Goal: Task Accomplishment & Management: Use online tool/utility

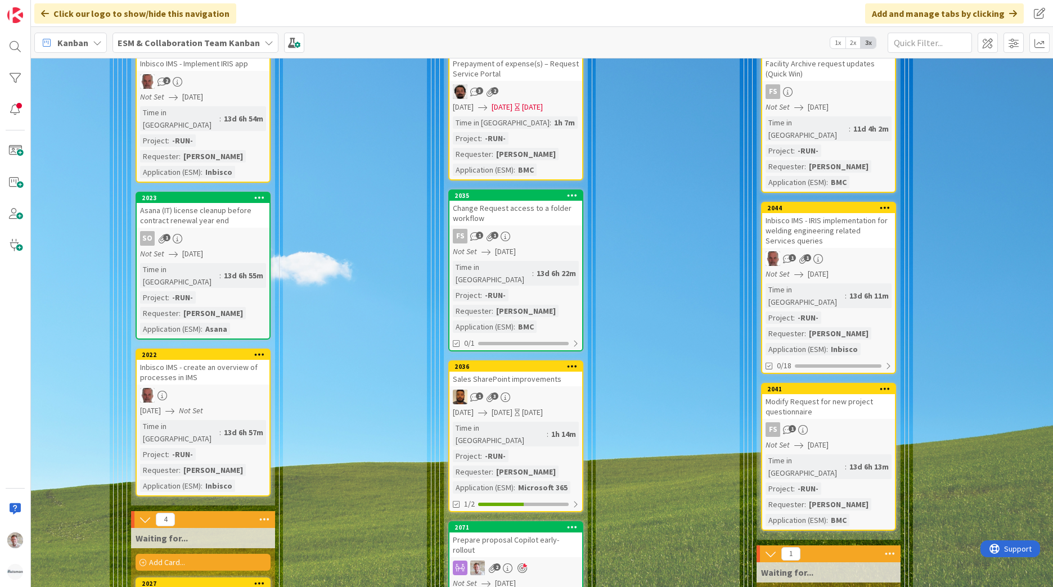
scroll to position [1632, 219]
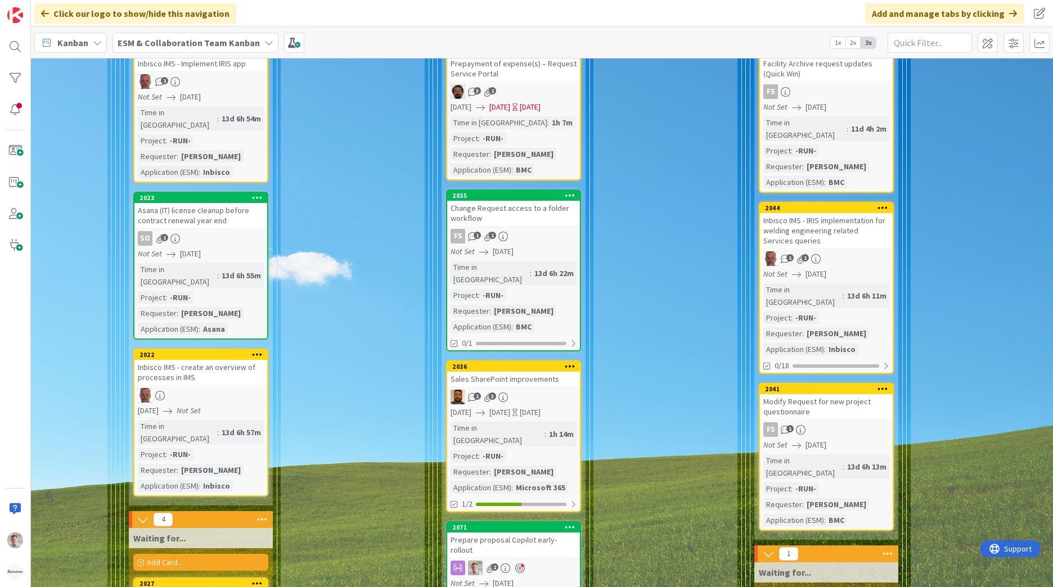
click at [505, 533] on div "Prepare proposal Copilot early-rollout" at bounding box center [513, 545] width 133 height 25
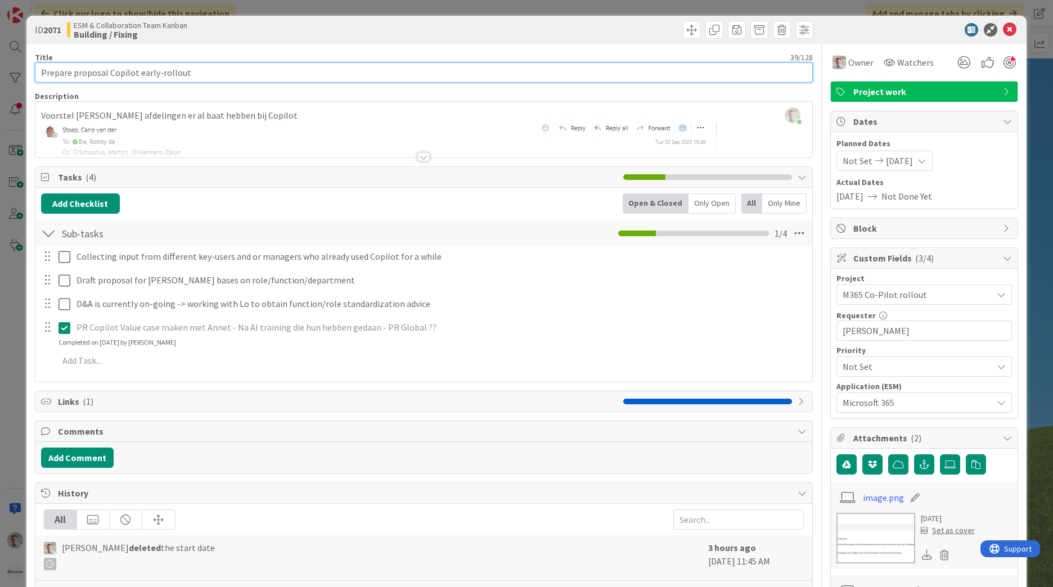
drag, startPoint x: 212, startPoint y: 70, endPoint x: -2, endPoint y: 62, distance: 214.0
click at [0, 62] on html "Click our logo to show/hide this navigation Add and manage tabs by clicking Kan…" at bounding box center [526, 293] width 1053 height 587
click at [56, 68] on input "Prepare proposal Copilot early-rollout" at bounding box center [424, 72] width 778 height 20
click at [84, 74] on input "Prepare proposal Copilot early-rollout" at bounding box center [424, 72] width 778 height 20
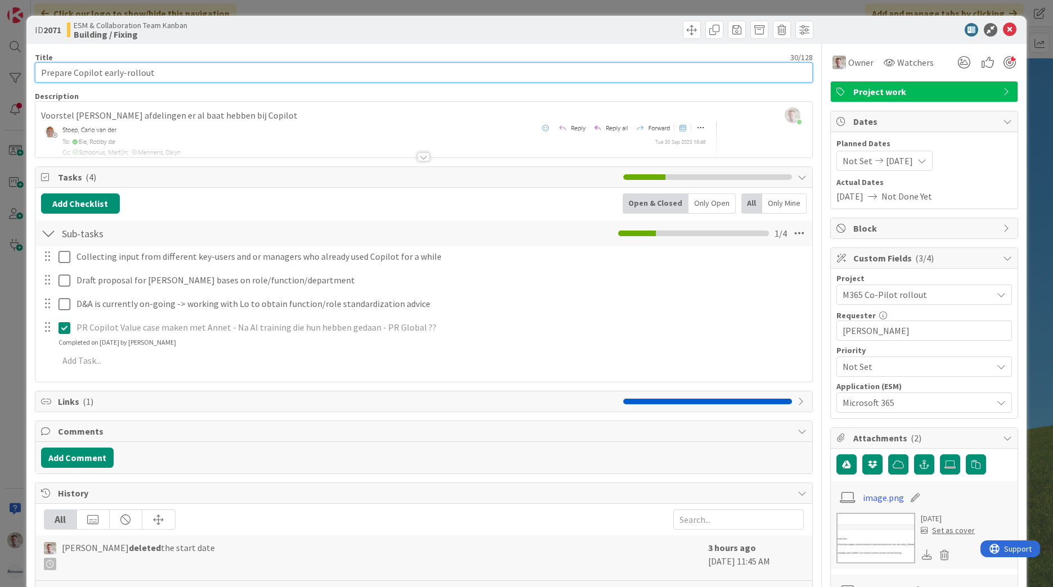
drag, startPoint x: 102, startPoint y: 73, endPoint x: 486, endPoint y: 78, distance: 384.3
click at [472, 78] on input "Prepare Copilot early-rollout" at bounding box center [424, 72] width 778 height 20
type input "Prepare Copilot Key userlist"
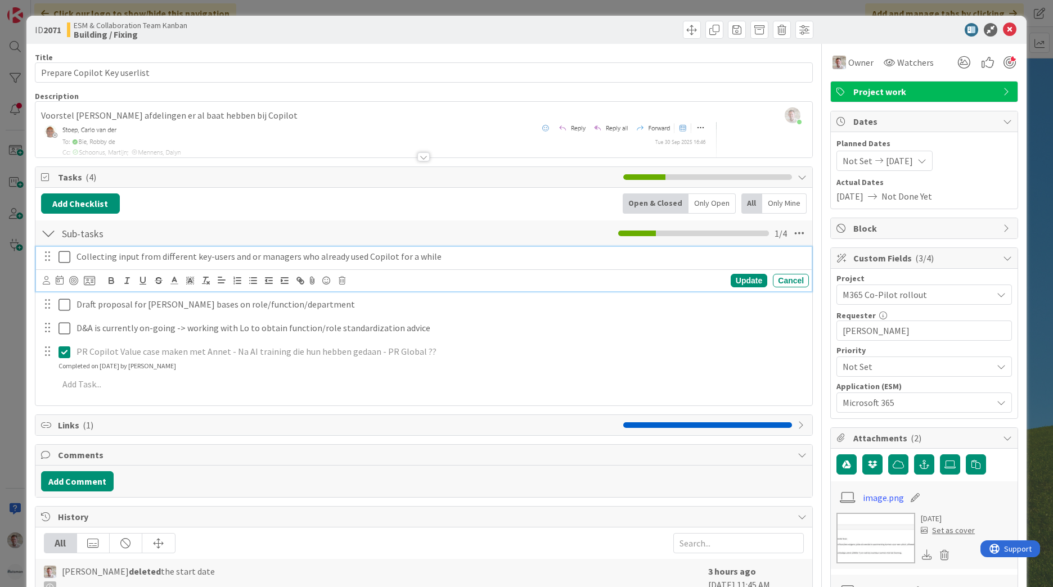
click at [458, 261] on p "Collecting input from different key-users and or managers who already used Copi…" at bounding box center [441, 256] width 728 height 13
click at [789, 278] on div "Cancel" at bounding box center [791, 281] width 36 height 14
click at [389, 263] on p "Collecting input from different key-users and or managers who already used Copi…" at bounding box center [441, 256] width 728 height 13
drag, startPoint x: 334, startPoint y: 253, endPoint x: 297, endPoint y: 257, distance: 37.9
click at [297, 257] on p "Collecting input from different key-users and or managers who already used Copi…" at bounding box center [441, 256] width 728 height 13
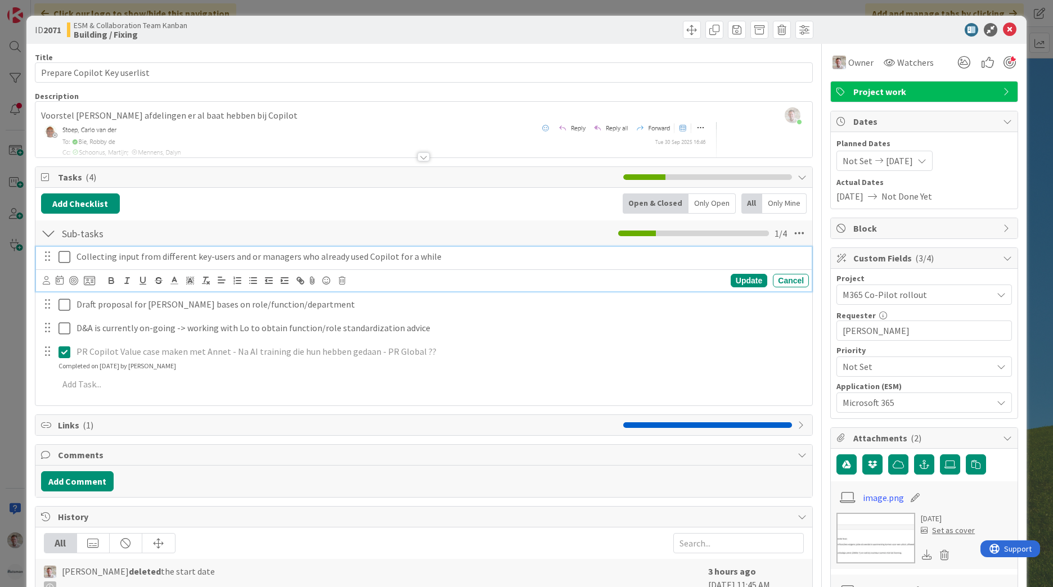
click at [59, 260] on icon at bounding box center [65, 257] width 12 height 14
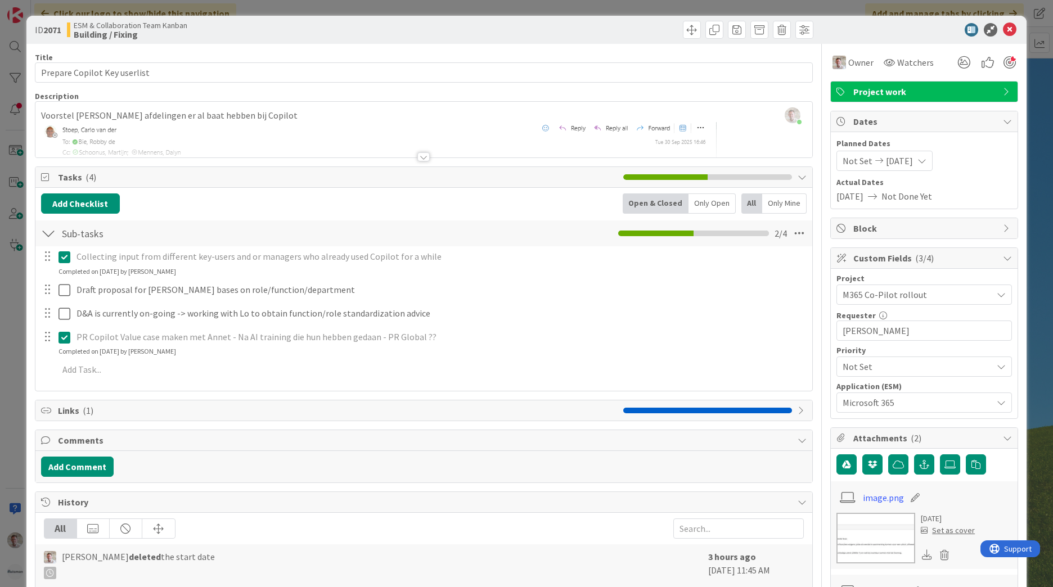
click at [66, 255] on icon at bounding box center [65, 257] width 12 height 14
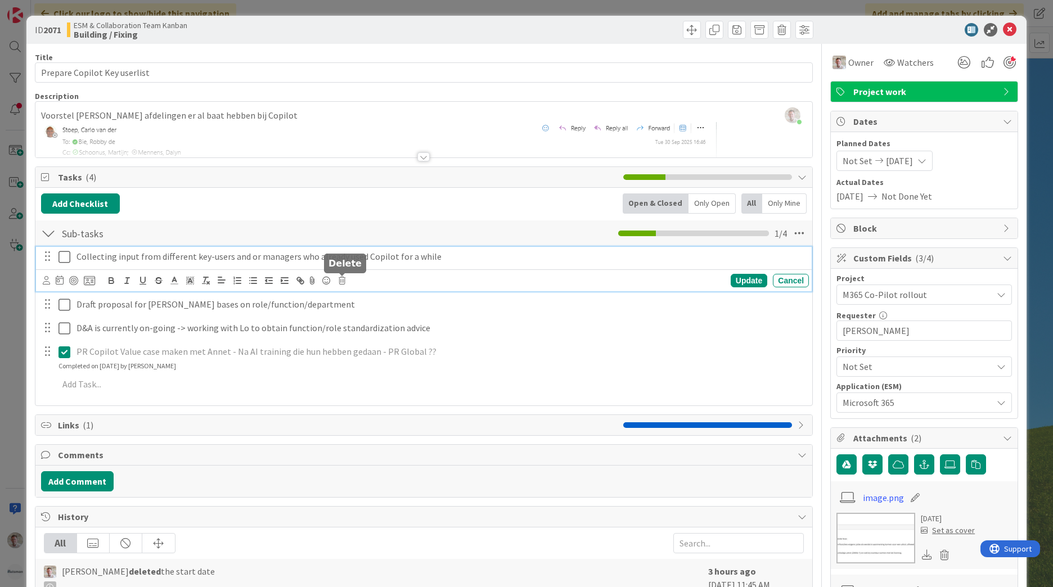
click at [340, 281] on icon at bounding box center [342, 281] width 7 height 8
click at [370, 327] on div "Delete" at bounding box center [371, 328] width 42 height 20
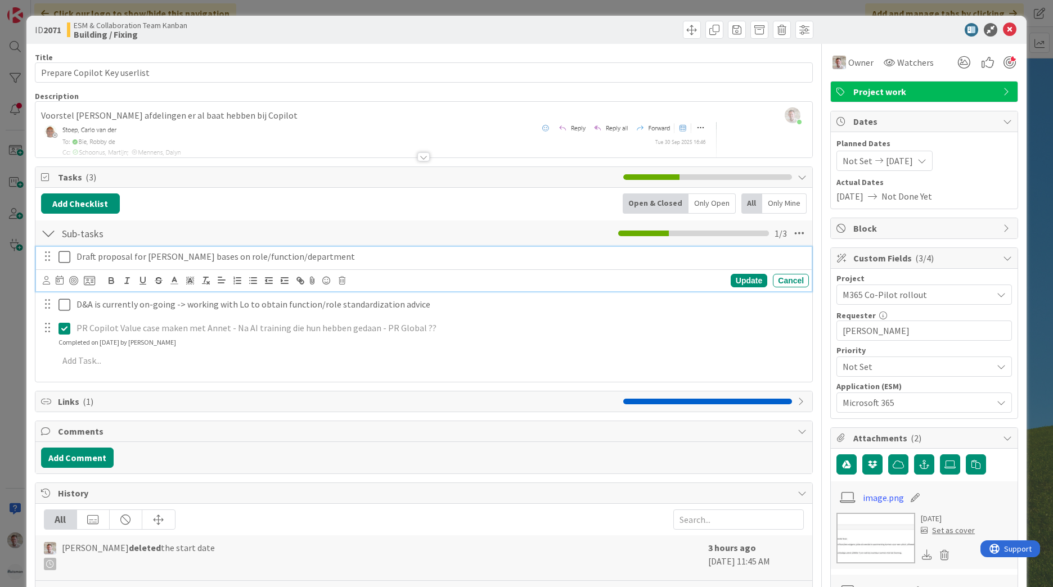
click at [248, 259] on p "Draft proposal for [PERSON_NAME] bases on role/function/department" at bounding box center [441, 256] width 728 height 13
click at [346, 284] on div "Update Cancel" at bounding box center [426, 281] width 766 height 16
click at [339, 280] on icon at bounding box center [342, 281] width 7 height 8
click at [362, 333] on div "Delete" at bounding box center [371, 328] width 42 height 20
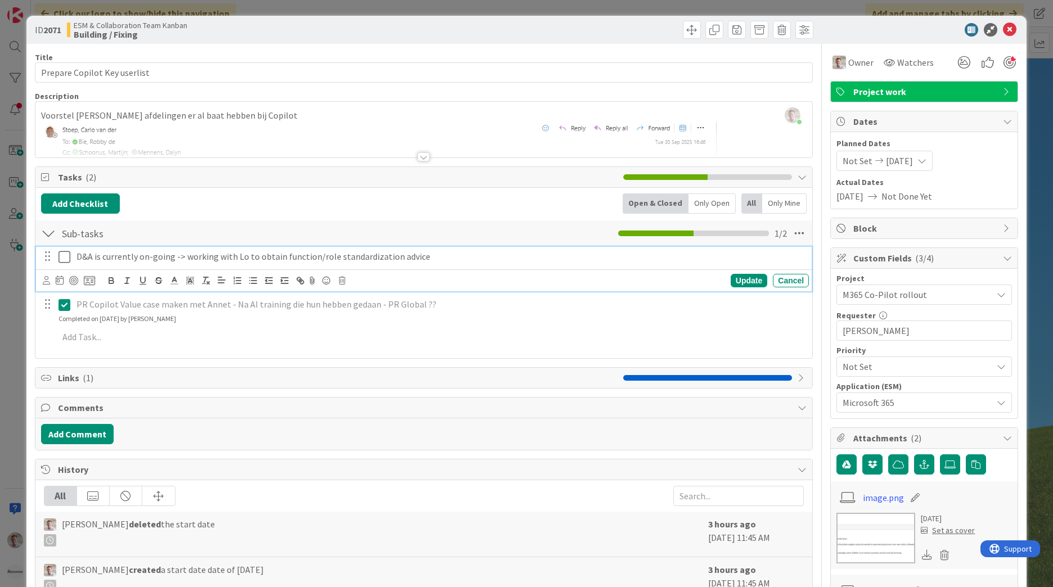
click at [318, 257] on p "D&A is currently on-going -> working with Lo to obtain function/role standardiz…" at bounding box center [441, 256] width 728 height 13
click at [342, 284] on icon at bounding box center [342, 281] width 7 height 8
click at [368, 331] on div "Delete" at bounding box center [371, 328] width 42 height 20
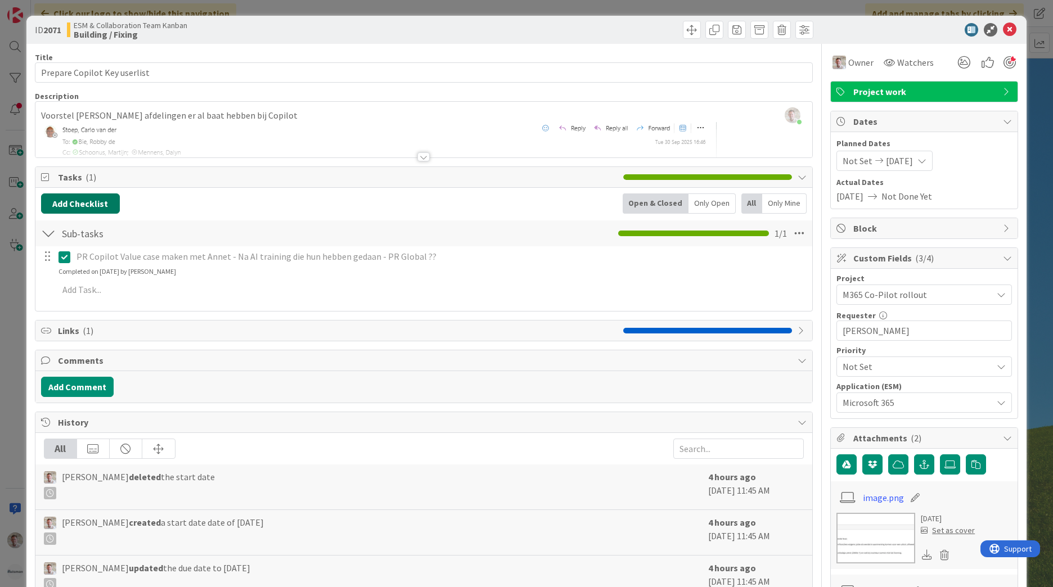
click at [99, 212] on button "Add Checklist" at bounding box center [80, 204] width 79 height 20
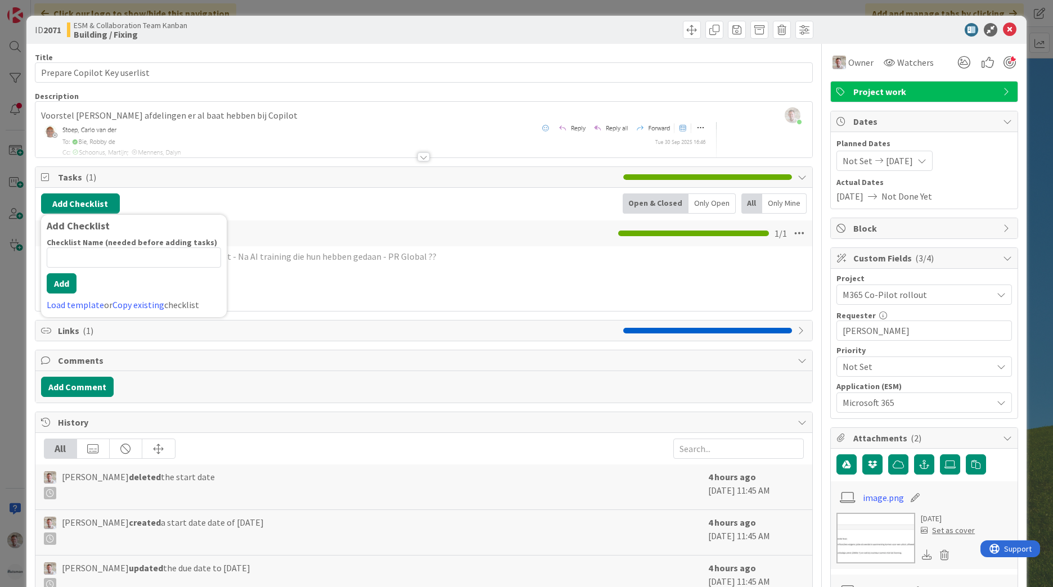
click at [360, 343] on div "Title 28 / 128 Prepare Copilot Key userlist Description [PERSON_NAME] joined 15…" at bounding box center [424, 561] width 778 height 1035
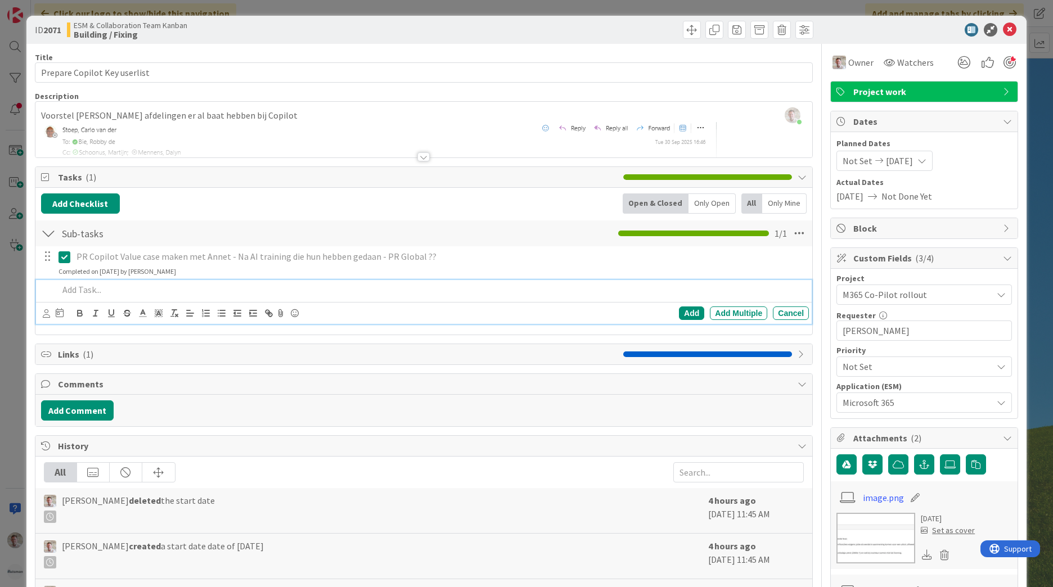
click at [74, 291] on p at bounding box center [432, 290] width 746 height 13
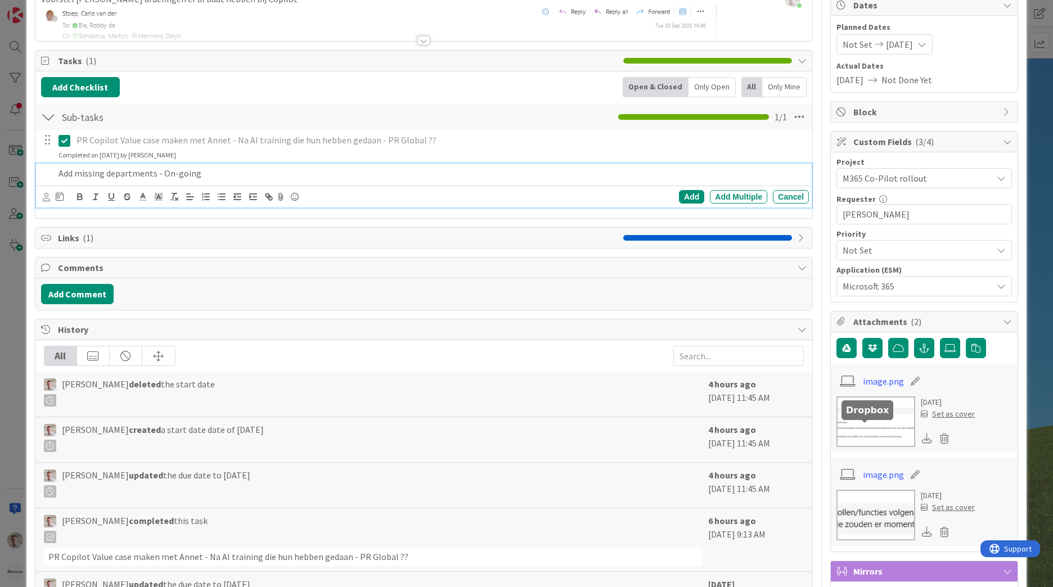
scroll to position [169, 0]
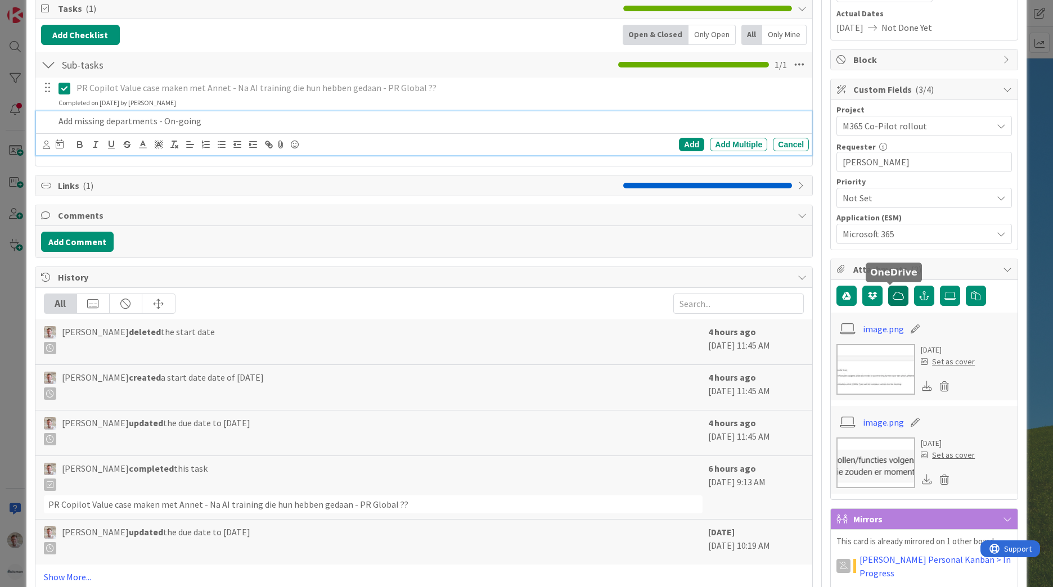
click at [894, 295] on icon "button" at bounding box center [898, 295] width 11 height 9
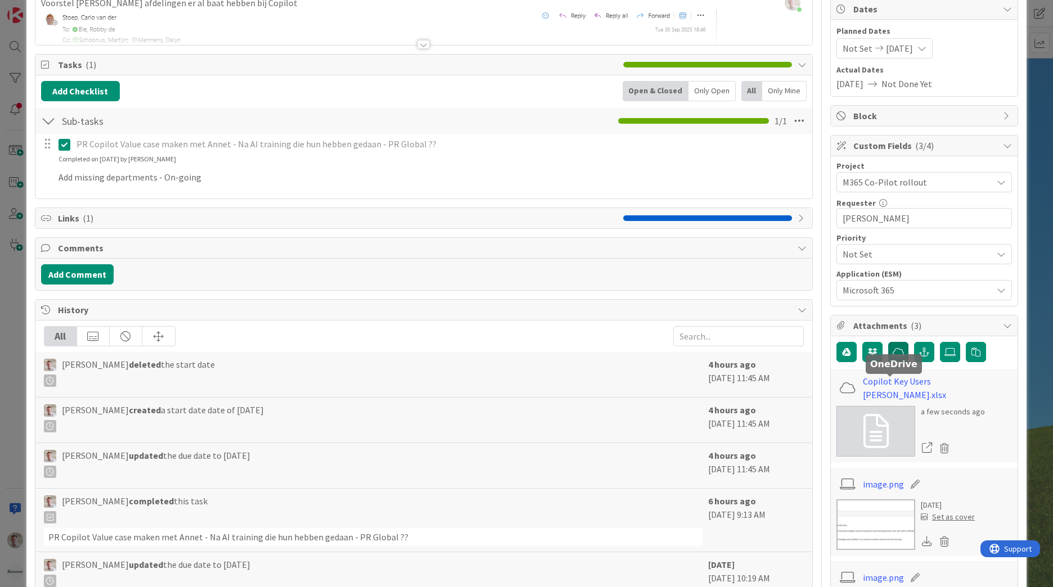
scroll to position [0, 0]
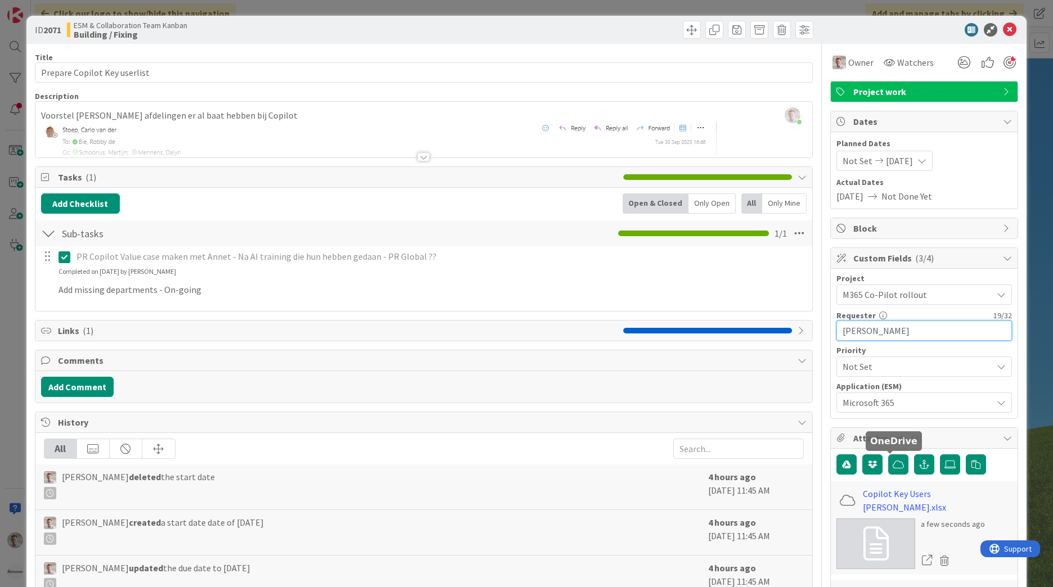
drag, startPoint x: 914, startPoint y: 331, endPoint x: 698, endPoint y: 313, distance: 216.8
type input "[PERSON_NAME]"
click at [900, 359] on span "Not Set" at bounding box center [915, 367] width 144 height 16
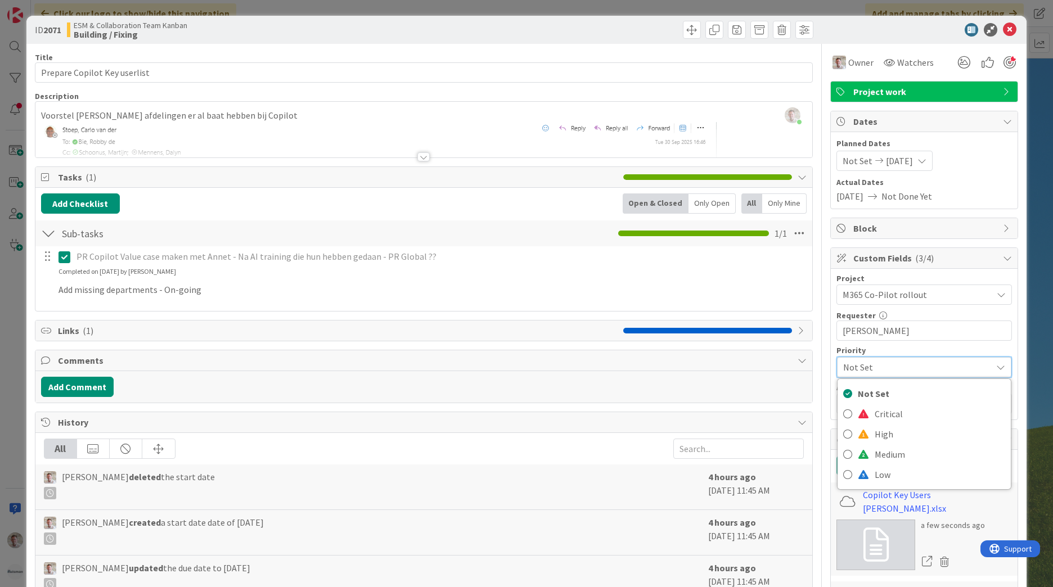
click at [900, 359] on div "Not Set" at bounding box center [924, 367] width 174 height 20
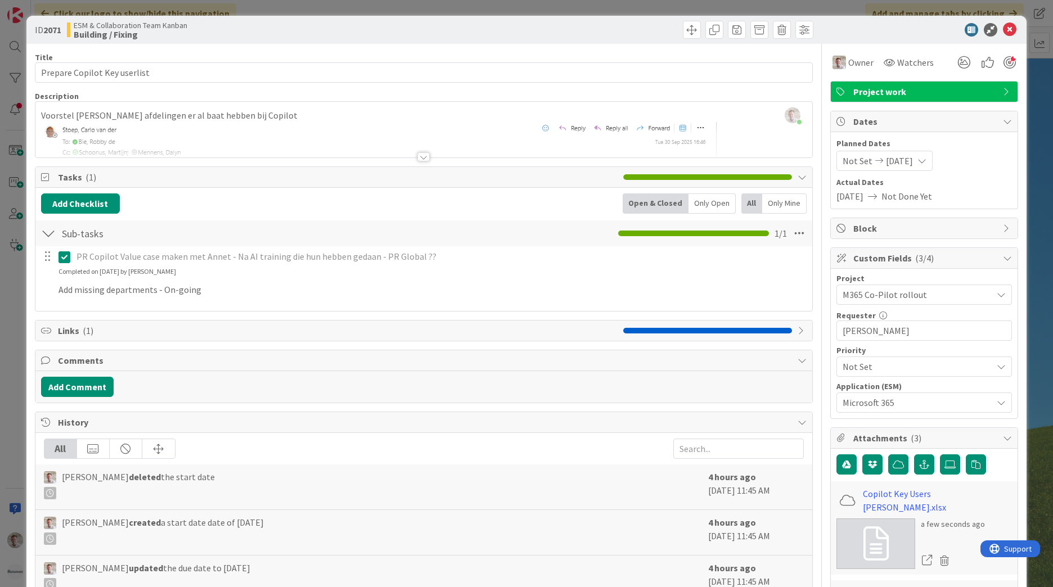
click at [882, 363] on span "Not Set" at bounding box center [915, 367] width 144 height 16
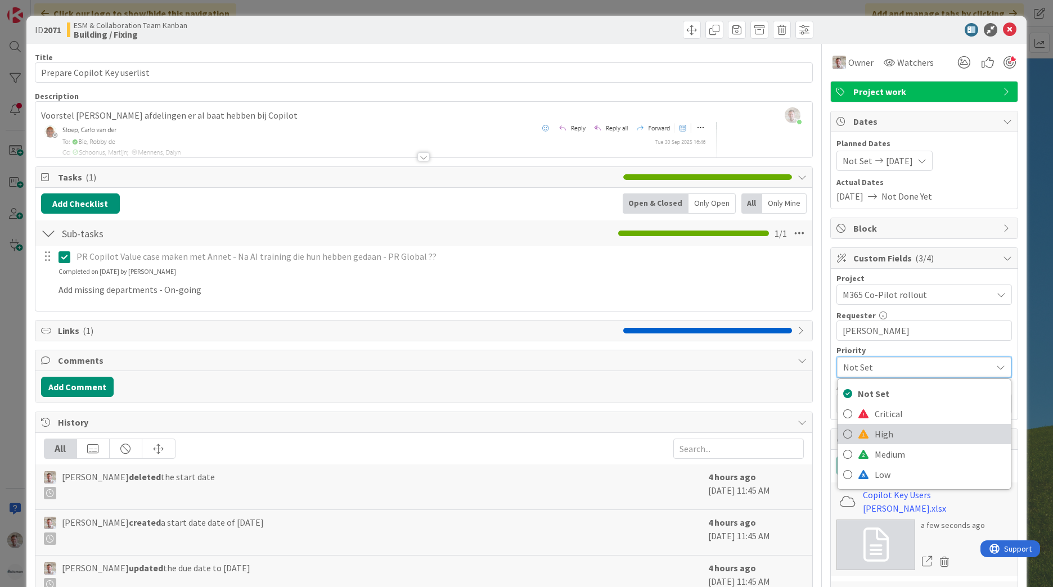
click at [875, 433] on span "High" at bounding box center [940, 434] width 131 height 17
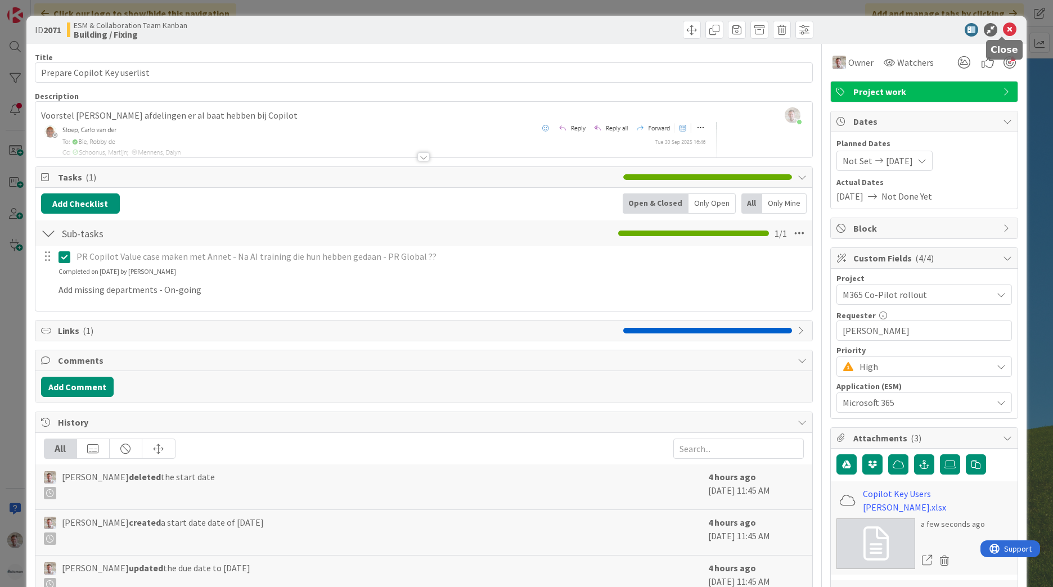
click at [1006, 26] on icon at bounding box center [1010, 30] width 14 height 14
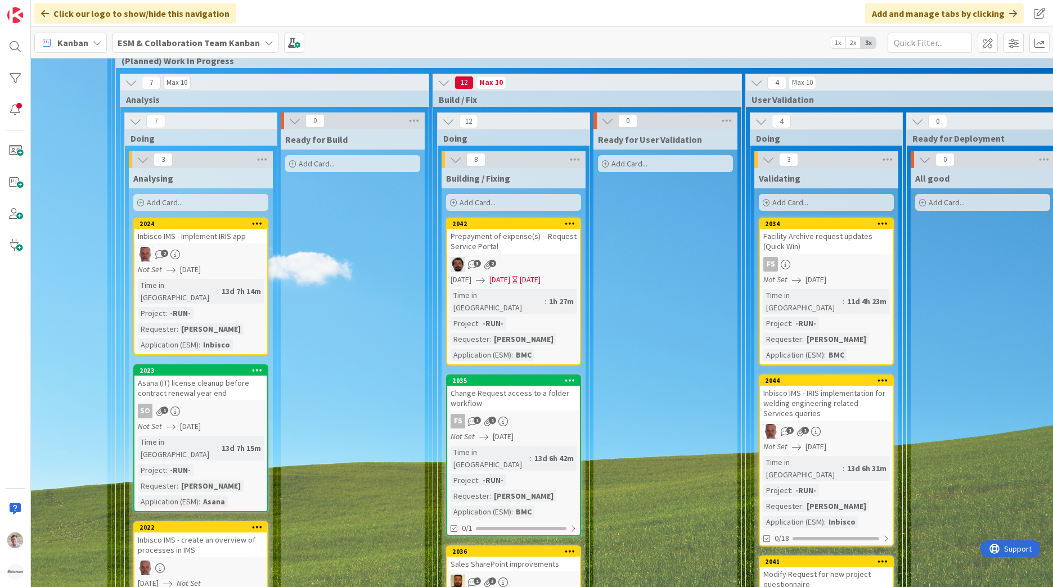
scroll to position [1350, 219]
